Goal: Transaction & Acquisition: Obtain resource

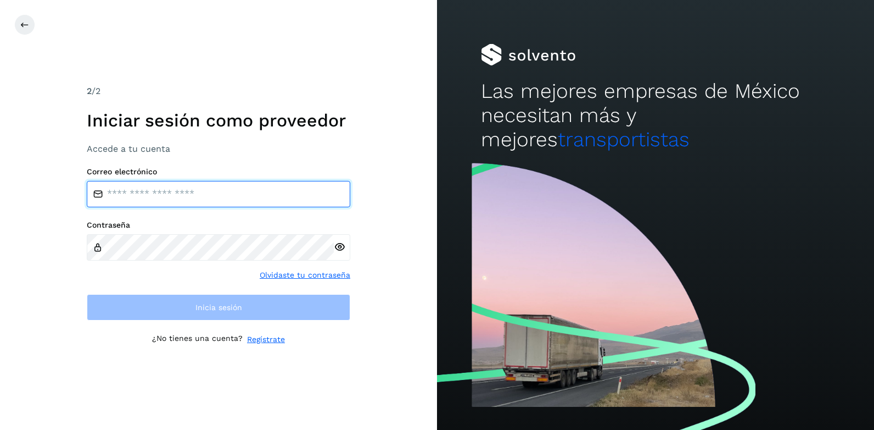
click at [144, 193] on input "email" at bounding box center [219, 194] width 264 height 26
type input "**********"
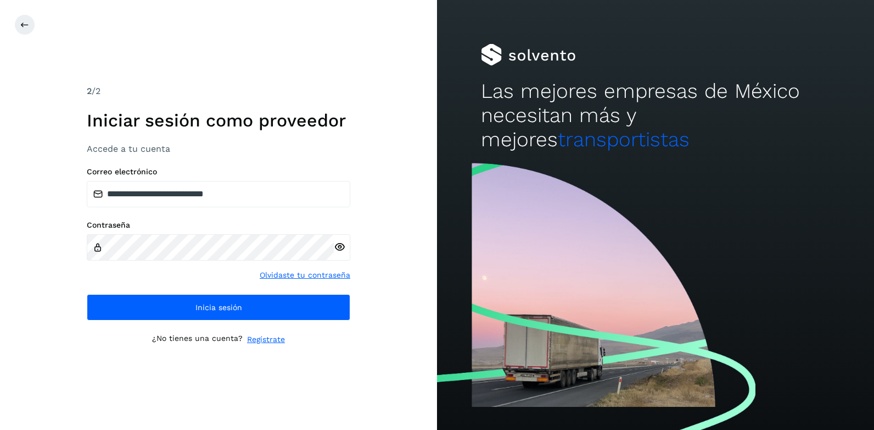
click at [339, 247] on icon at bounding box center [340, 247] width 12 height 12
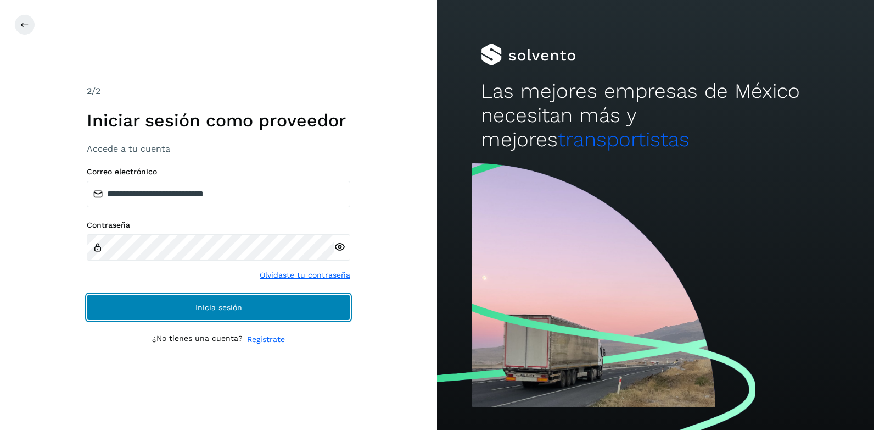
click at [205, 305] on span "Inicia sesión" at bounding box center [219, 307] width 47 height 8
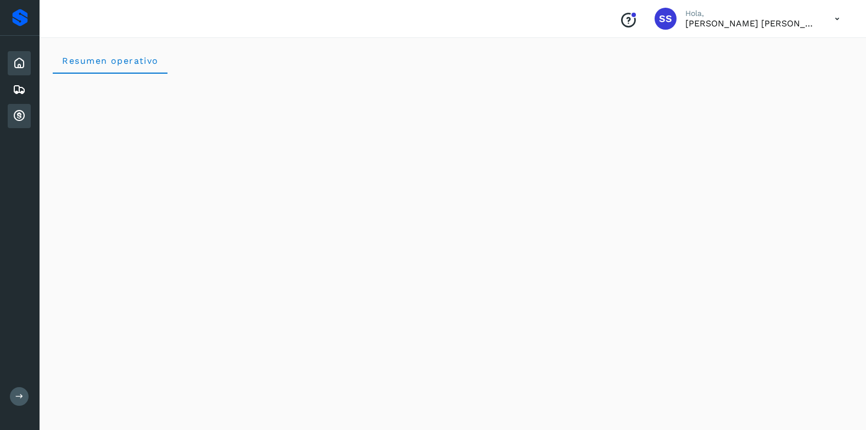
click at [18, 113] on icon at bounding box center [19, 115] width 13 height 13
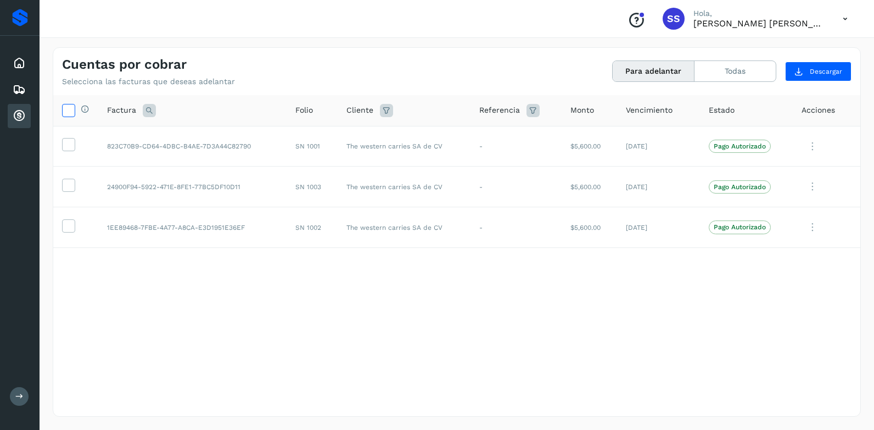
click at [69, 110] on icon at bounding box center [69, 110] width 12 height 12
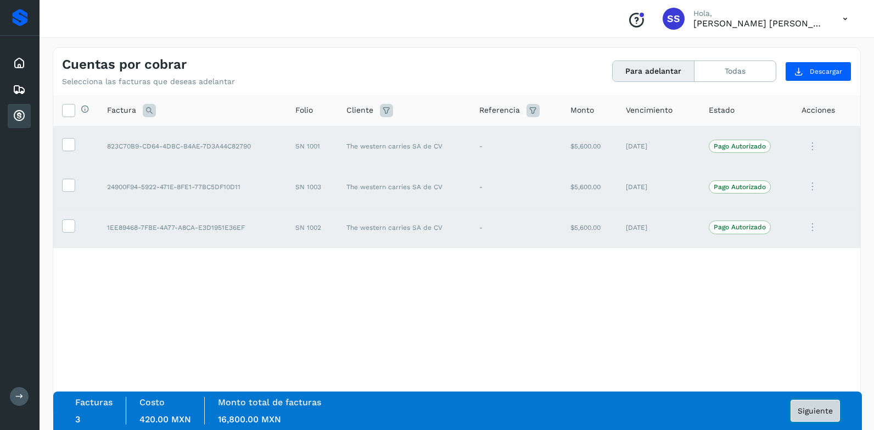
click at [809, 406] on span "Siguiente" at bounding box center [815, 410] width 35 height 8
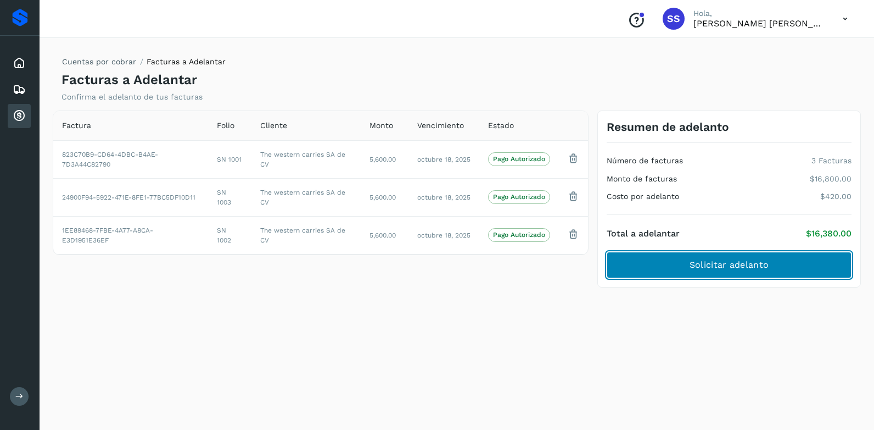
click at [709, 261] on span "Solicitar adelanto" at bounding box center [729, 265] width 79 height 12
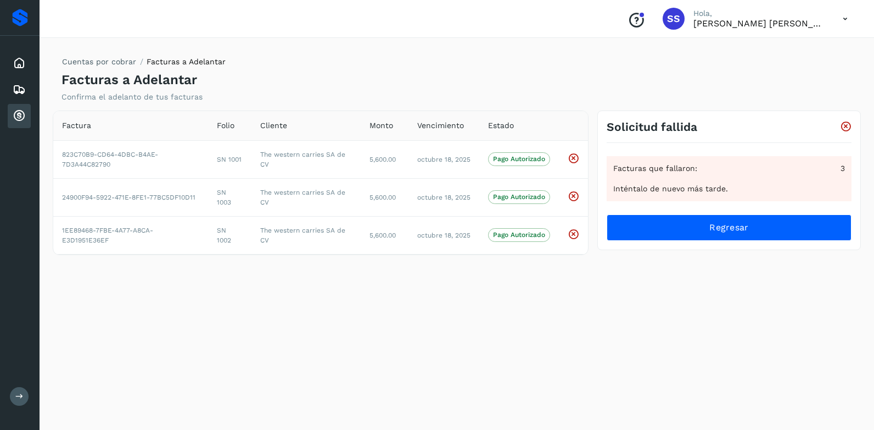
click at [23, 120] on icon at bounding box center [19, 115] width 13 height 13
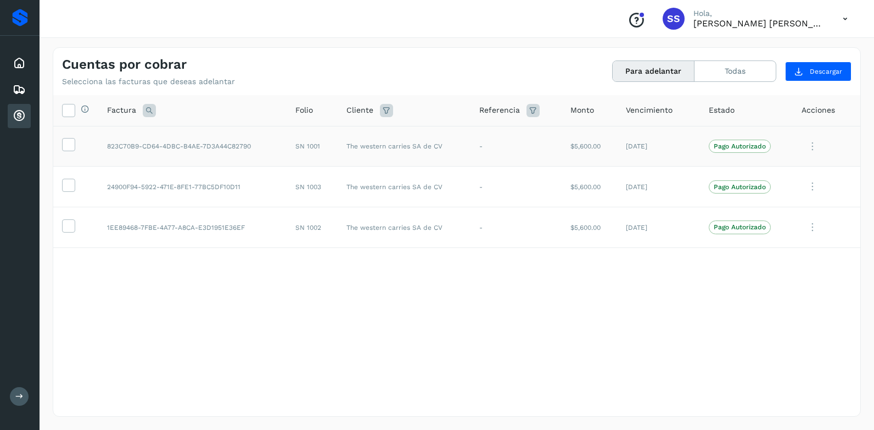
click at [815, 147] on icon at bounding box center [813, 146] width 22 height 23
click at [775, 175] on button "Ver Detalle" at bounding box center [786, 172] width 131 height 21
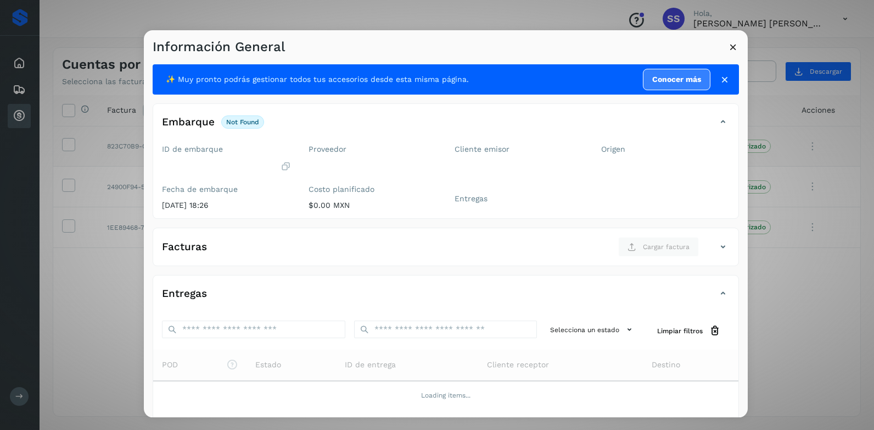
click at [243, 118] on p "not found" at bounding box center [242, 122] width 33 height 8
click at [812, 287] on div "Información General ✨ Muy pronto podrás gestionar todos tus accesorios desde es…" at bounding box center [437, 215] width 874 height 430
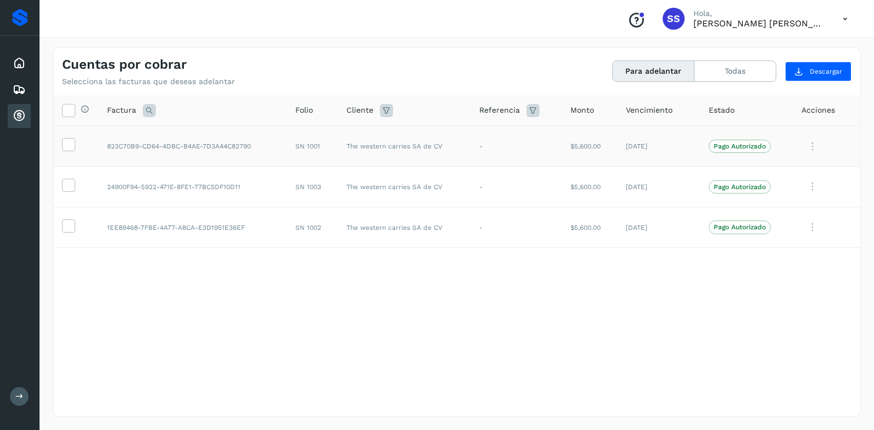
click at [815, 143] on icon at bounding box center [813, 146] width 22 height 23
click at [769, 177] on button "Ver Detalle" at bounding box center [786, 172] width 131 height 21
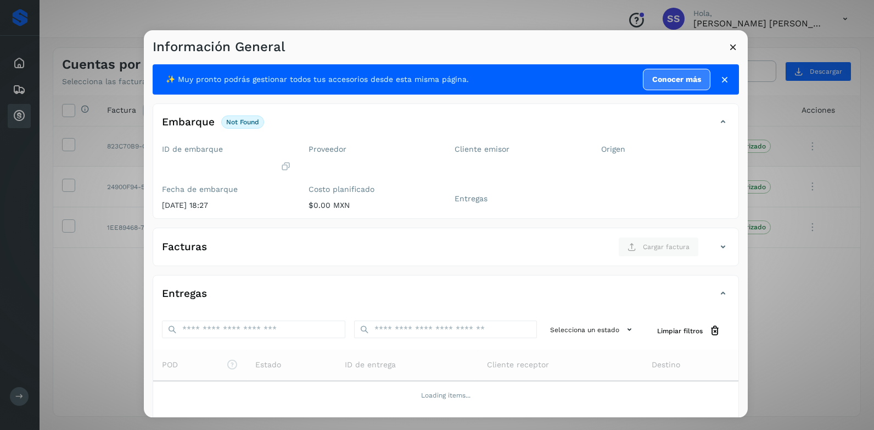
click at [874, 176] on html "Proveedores Inicio Embarques Cuentas por cobrar Salir Conoce nuestros beneficio…" at bounding box center [437, 215] width 874 height 430
click at [865, 131] on div "Información General ✨ Muy pronto podrás gestionar todos tus accesorios desde es…" at bounding box center [437, 215] width 874 height 430
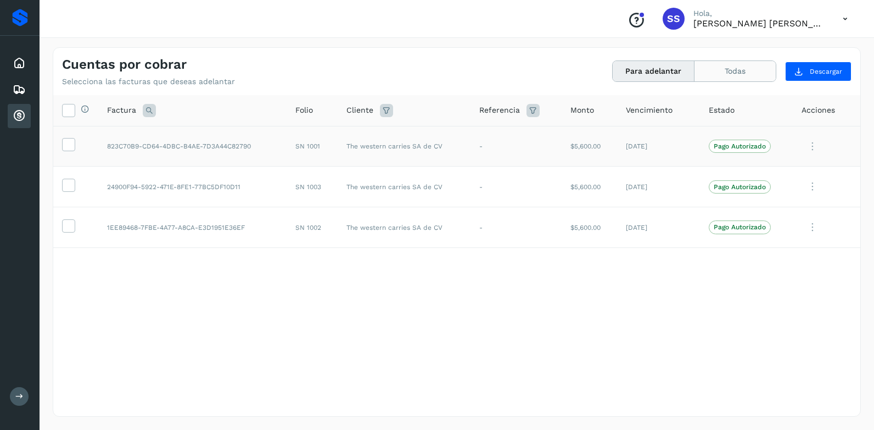
click at [744, 76] on button "Todas" at bounding box center [735, 71] width 81 height 20
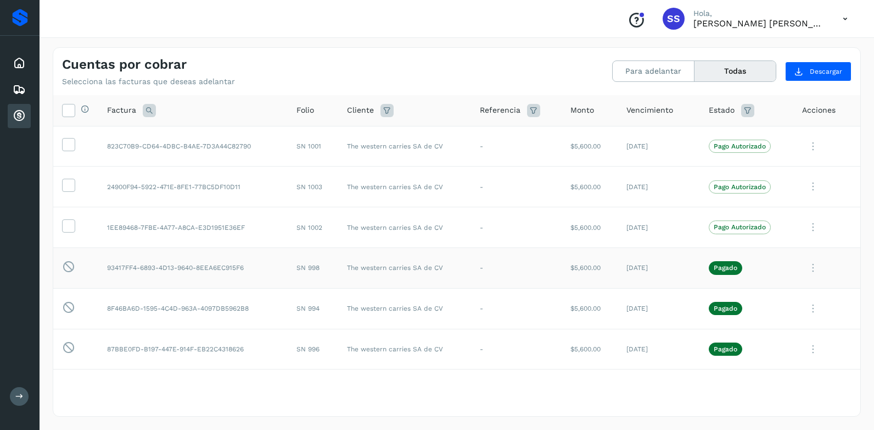
click at [804, 269] on icon at bounding box center [813, 268] width 22 height 23
click at [761, 180] on button "Ver Detalle" at bounding box center [786, 176] width 131 height 21
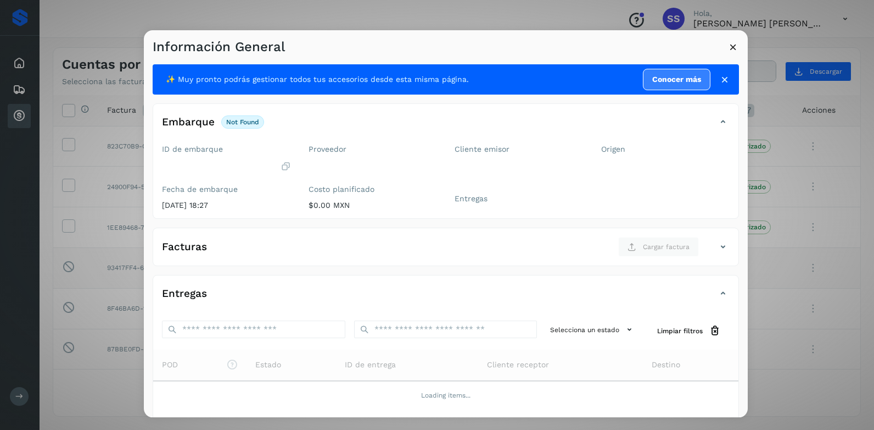
click at [248, 121] on p "not found" at bounding box center [242, 122] width 33 height 8
click at [655, 82] on link "Conocer más" at bounding box center [677, 79] width 68 height 21
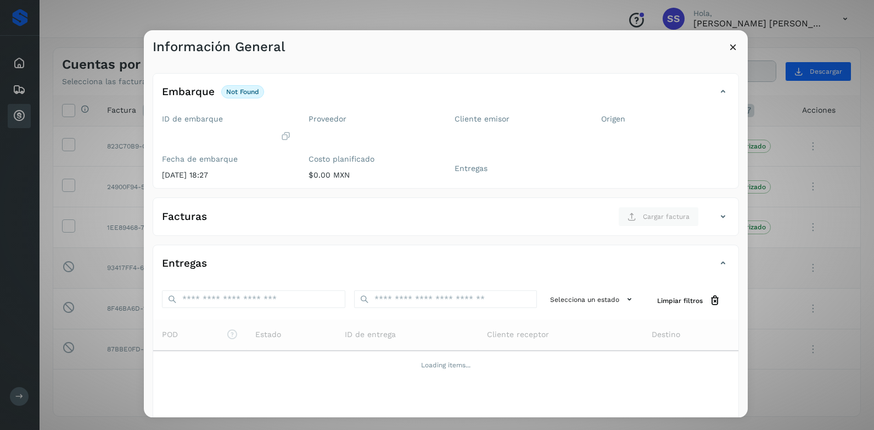
click at [733, 48] on icon at bounding box center [734, 47] width 12 height 12
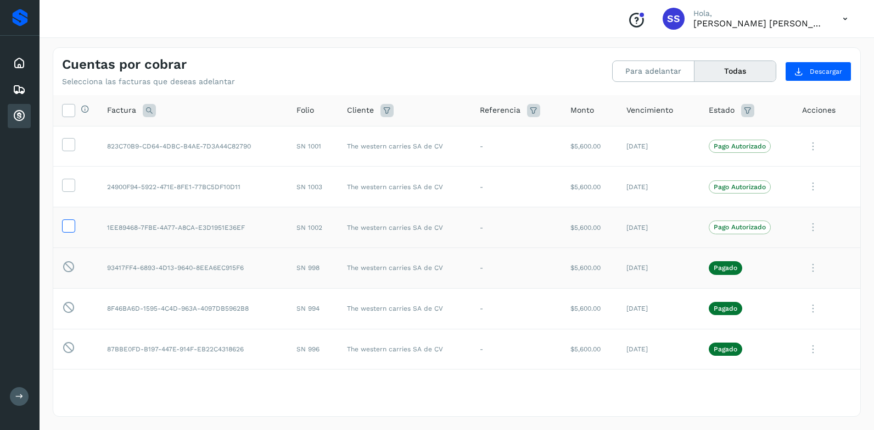
click at [68, 228] on icon at bounding box center [69, 225] width 12 height 12
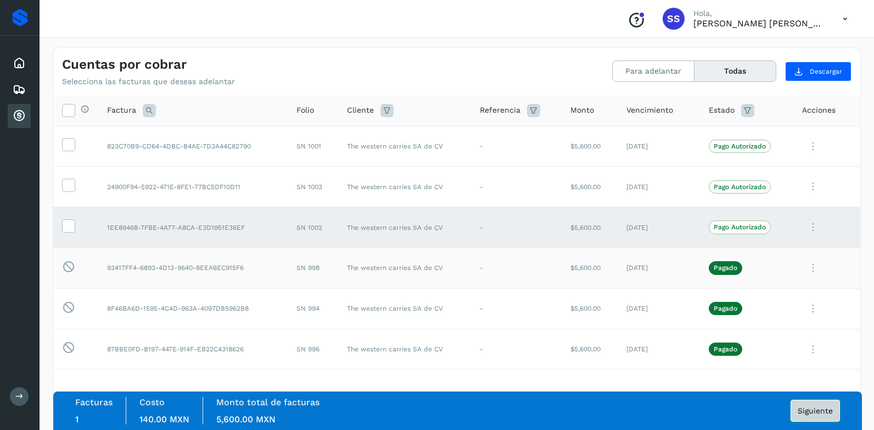
click at [807, 408] on span "Siguiente" at bounding box center [815, 410] width 35 height 8
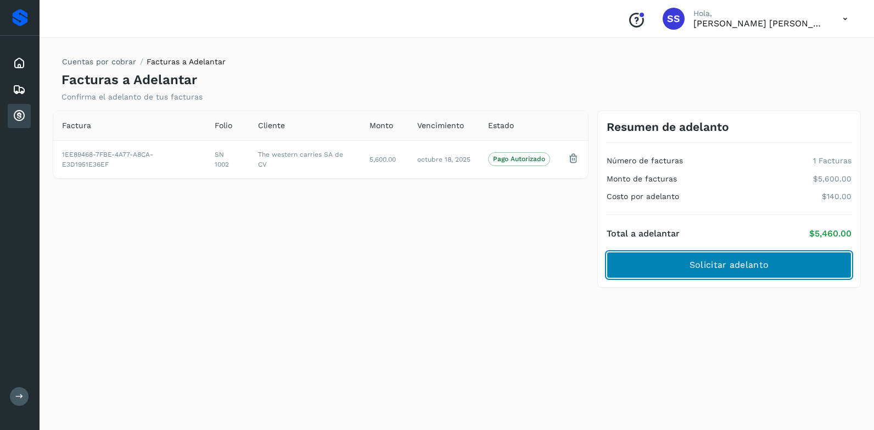
click at [680, 262] on button "Solicitar adelanto" at bounding box center [729, 265] width 245 height 26
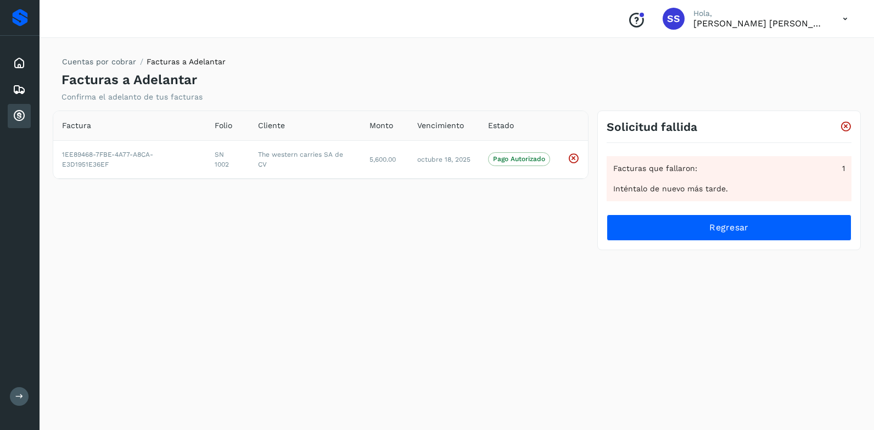
click at [846, 126] on icon at bounding box center [846, 127] width 12 height 12
click at [845, 126] on icon at bounding box center [846, 127] width 12 height 12
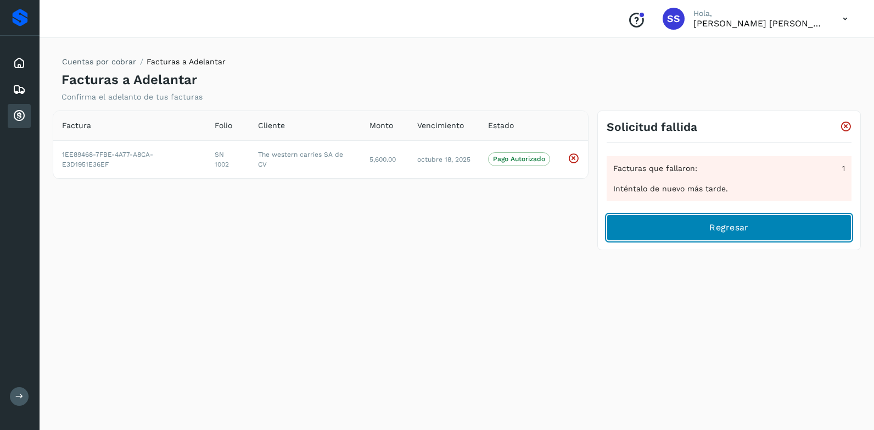
click at [736, 231] on span "Regresar" at bounding box center [729, 227] width 39 height 12
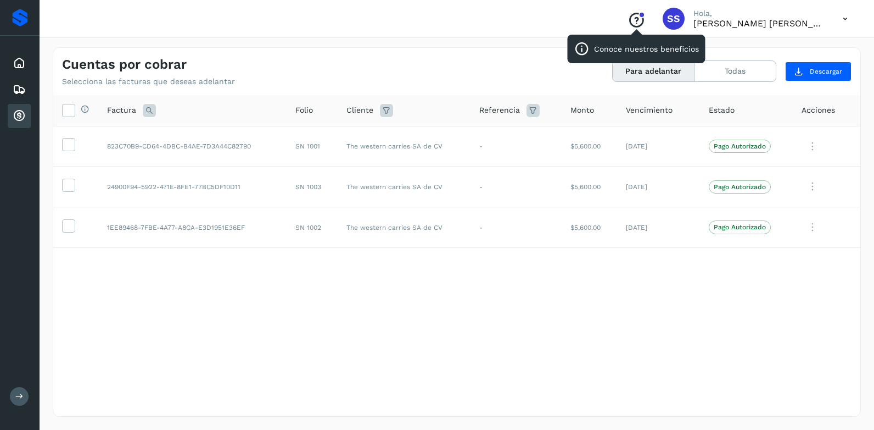
click at [637, 17] on icon "Conoce nuestros beneficios" at bounding box center [637, 21] width 18 height 18
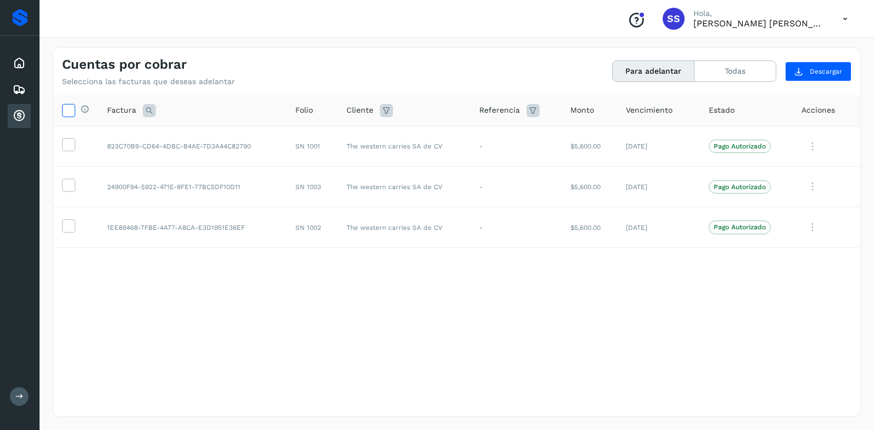
click at [71, 112] on icon at bounding box center [69, 110] width 12 height 12
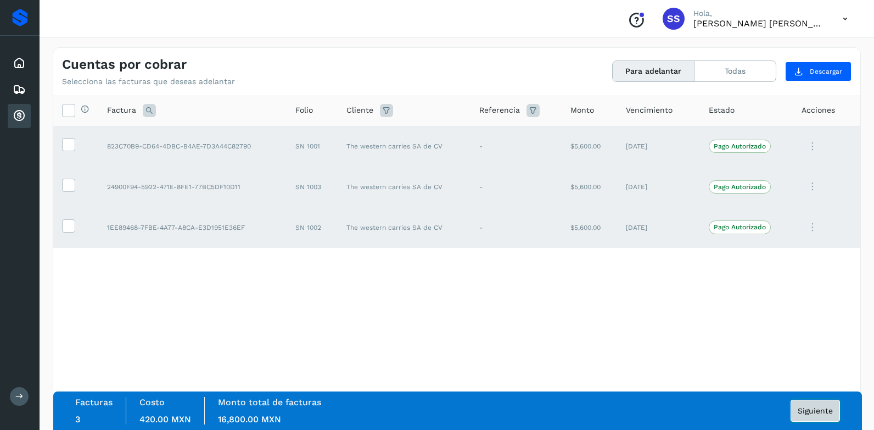
click at [802, 408] on span "Siguiente" at bounding box center [815, 410] width 35 height 8
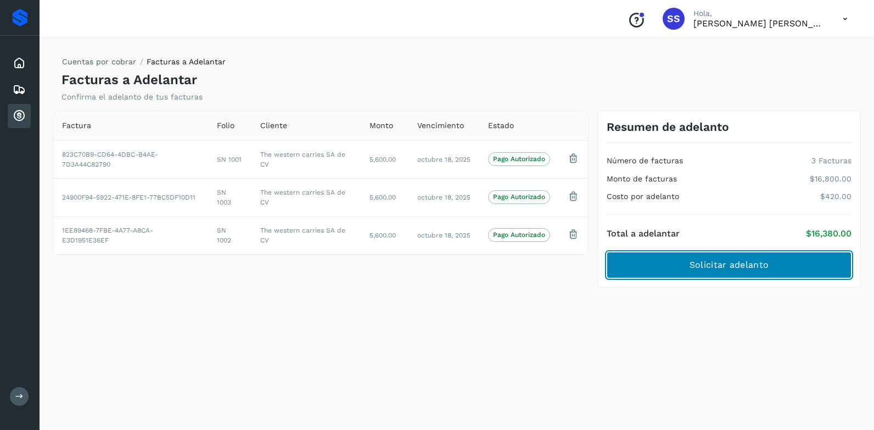
click at [714, 262] on span "Solicitar adelanto" at bounding box center [729, 265] width 79 height 12
